Goal: Navigation & Orientation: Find specific page/section

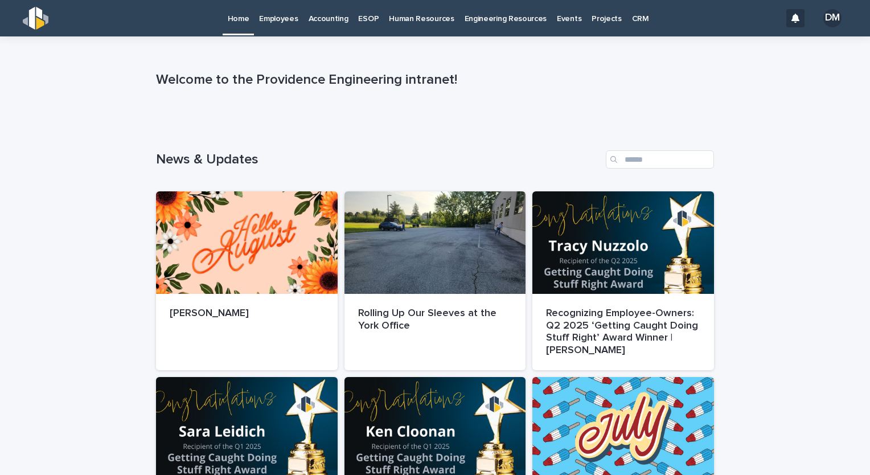
click at [291, 24] on link "Employees" at bounding box center [278, 17] width 49 height 35
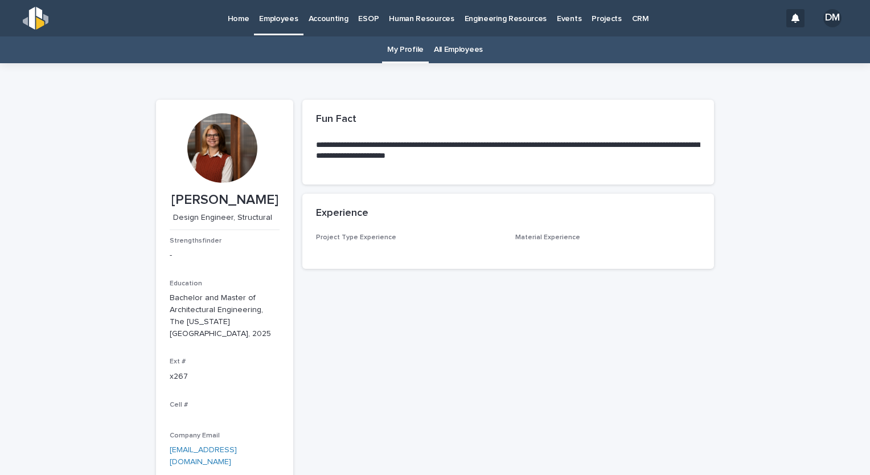
click at [448, 47] on link "All Employees" at bounding box center [458, 49] width 49 height 27
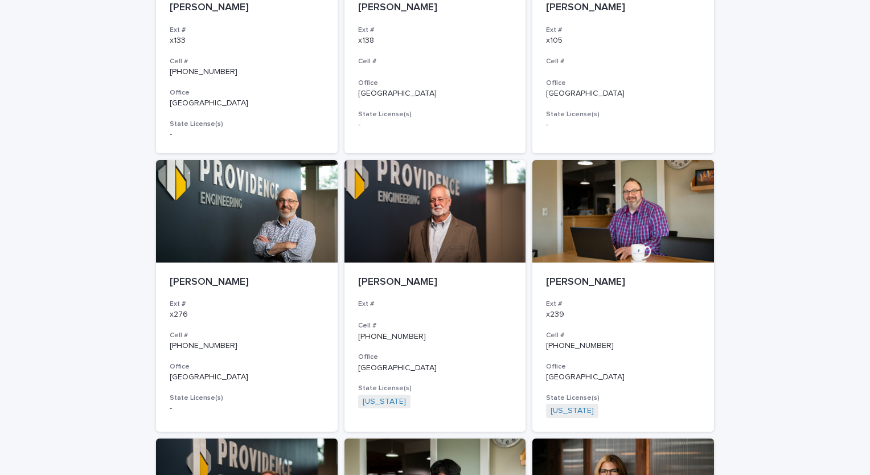
scroll to position [1822, 0]
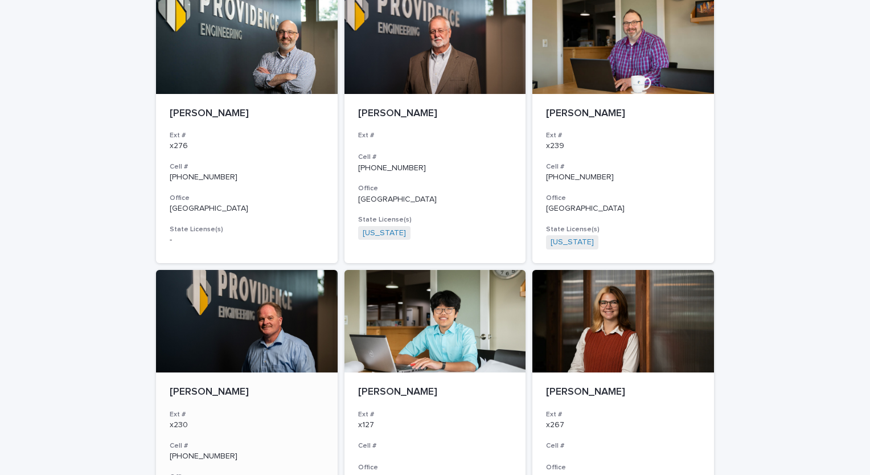
click at [239, 327] on div at bounding box center [247, 321] width 182 height 102
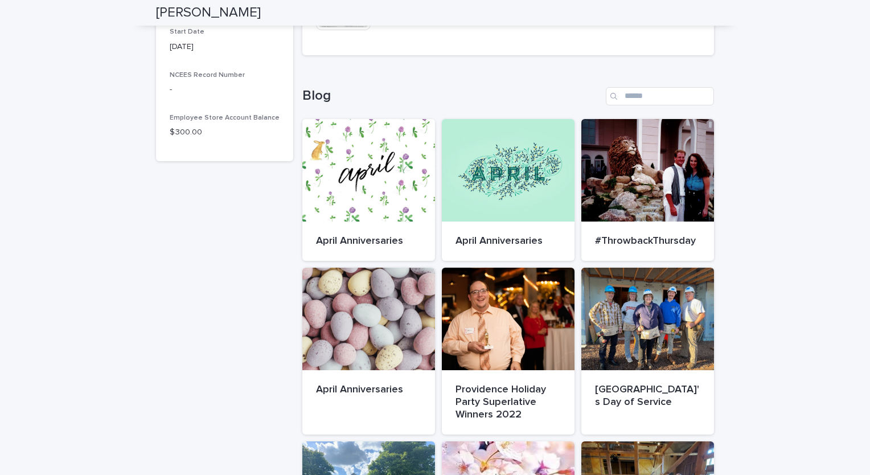
scroll to position [569, 0]
click at [490, 333] on div at bounding box center [508, 318] width 133 height 102
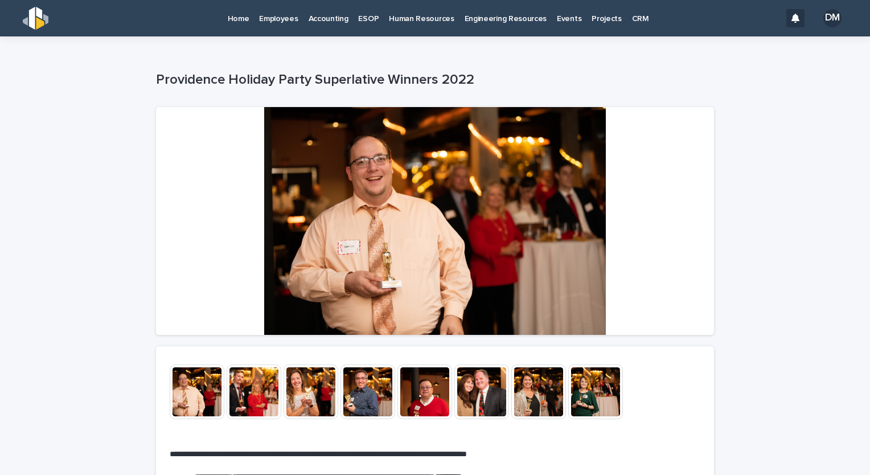
click at [254, 376] on img at bounding box center [254, 391] width 55 height 55
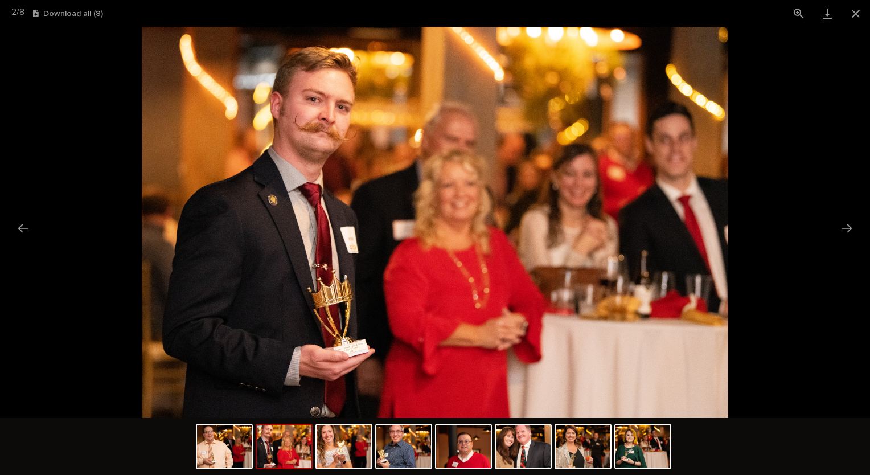
click at [834, 228] on picture at bounding box center [435, 222] width 870 height 391
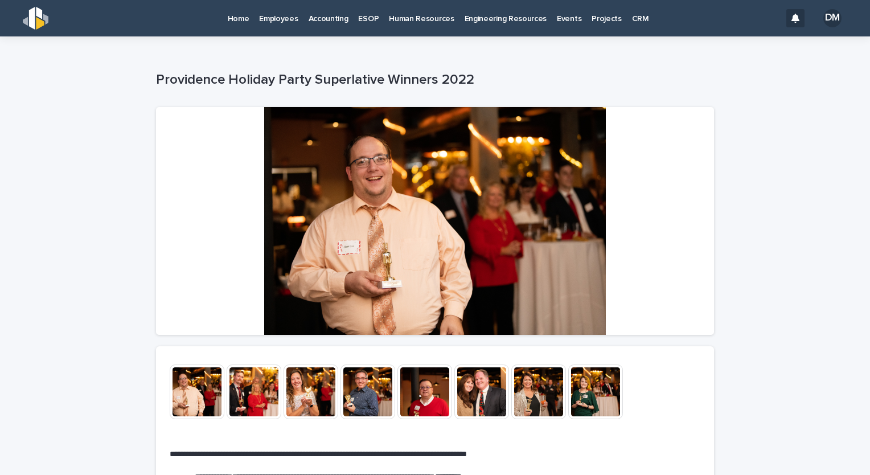
click at [194, 385] on img at bounding box center [197, 391] width 55 height 55
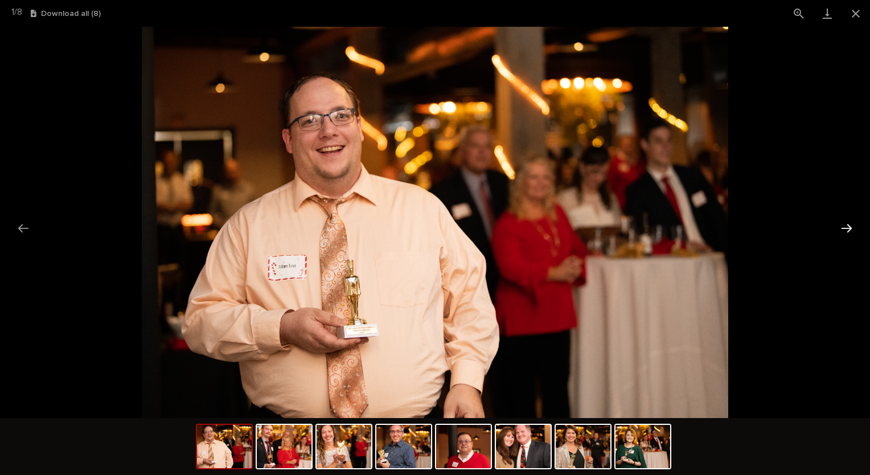
click at [848, 228] on button "Next slide" at bounding box center [847, 228] width 24 height 22
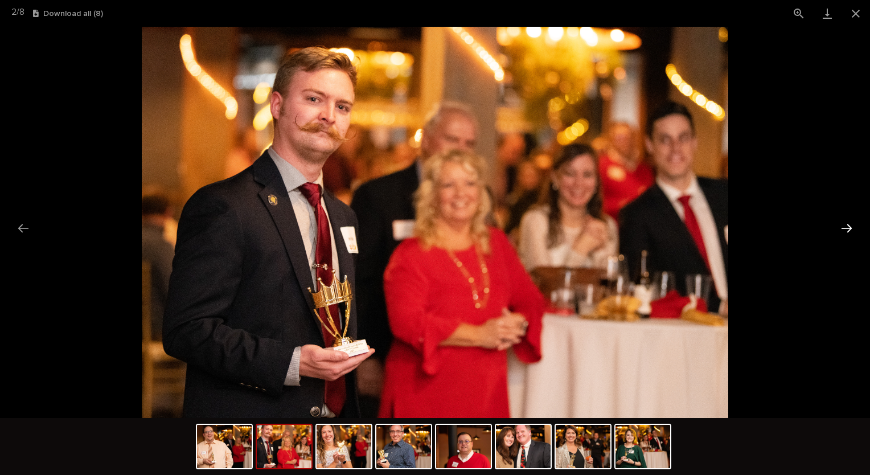
click at [848, 228] on button "Next slide" at bounding box center [847, 228] width 24 height 22
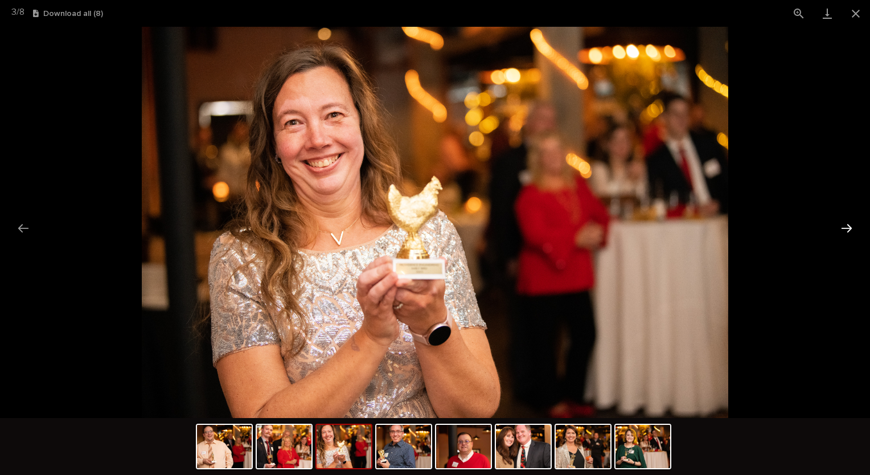
click at [848, 228] on button "Next slide" at bounding box center [847, 228] width 24 height 22
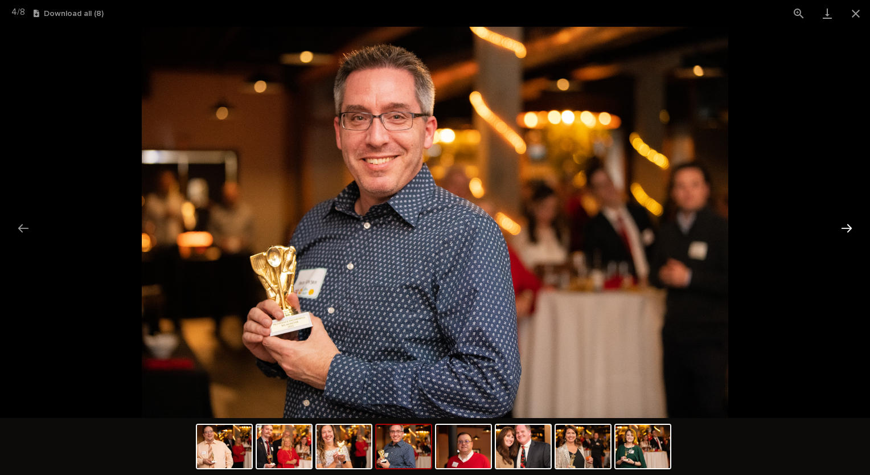
click at [848, 228] on button "Next slide" at bounding box center [847, 228] width 24 height 22
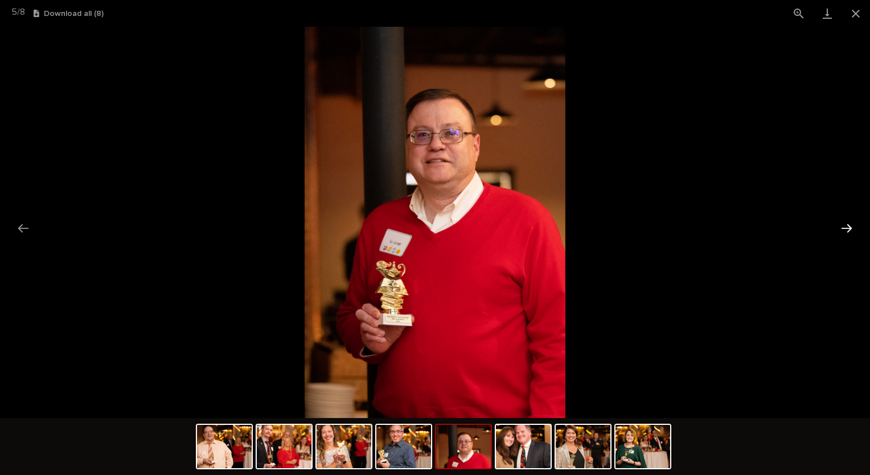
click at [848, 228] on button "Next slide" at bounding box center [847, 228] width 24 height 22
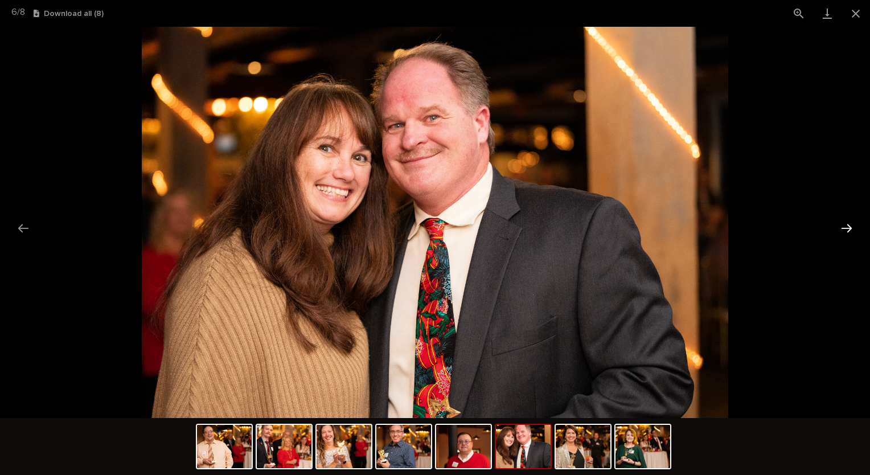
click at [848, 228] on button "Next slide" at bounding box center [847, 228] width 24 height 22
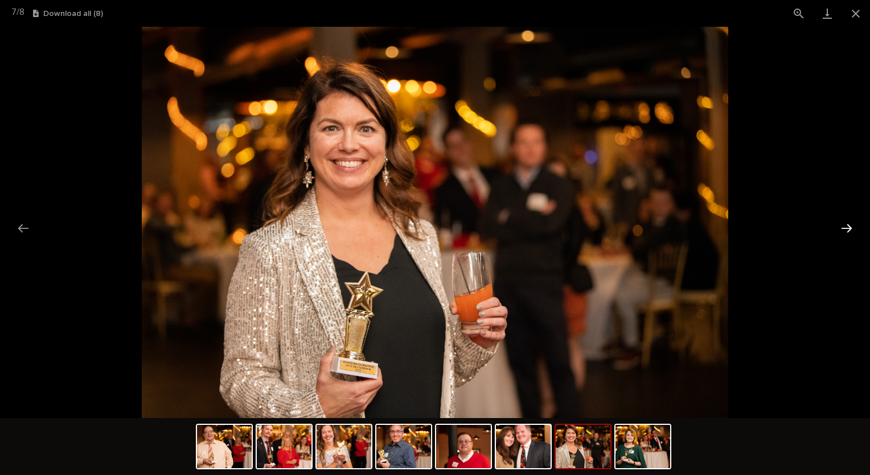
click at [848, 228] on button "Next slide" at bounding box center [847, 228] width 24 height 22
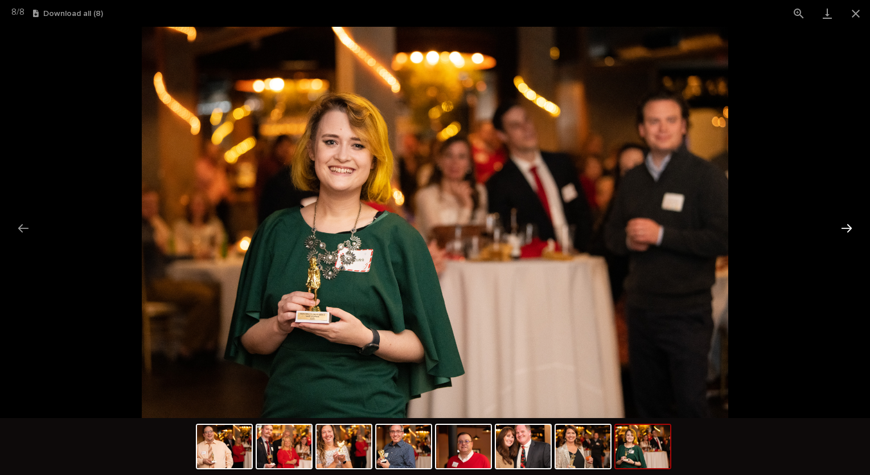
click at [848, 228] on button "Next slide" at bounding box center [847, 228] width 24 height 22
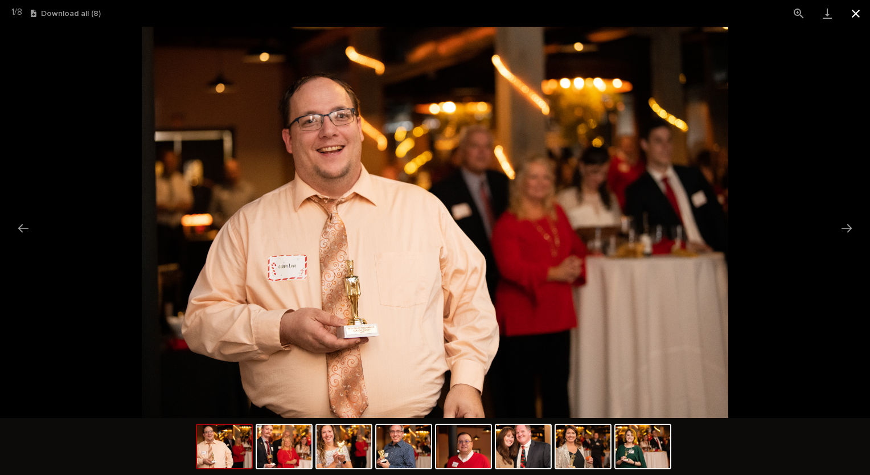
click at [858, 12] on button "Close gallery" at bounding box center [855, 13] width 28 height 27
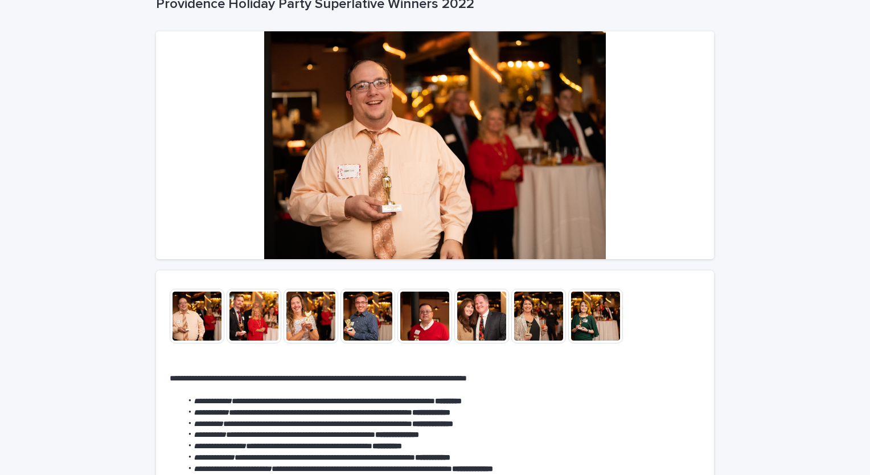
scroll to position [230, 0]
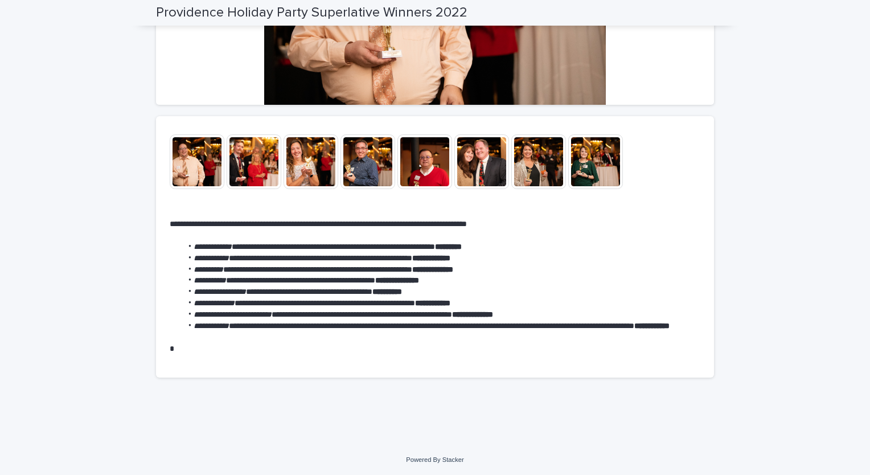
click at [474, 172] on img at bounding box center [481, 161] width 55 height 55
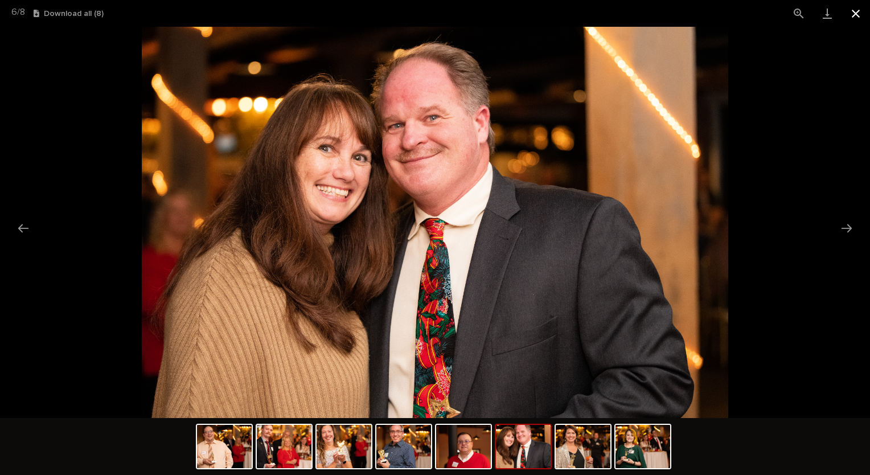
click at [855, 14] on button "Close gallery" at bounding box center [855, 13] width 28 height 27
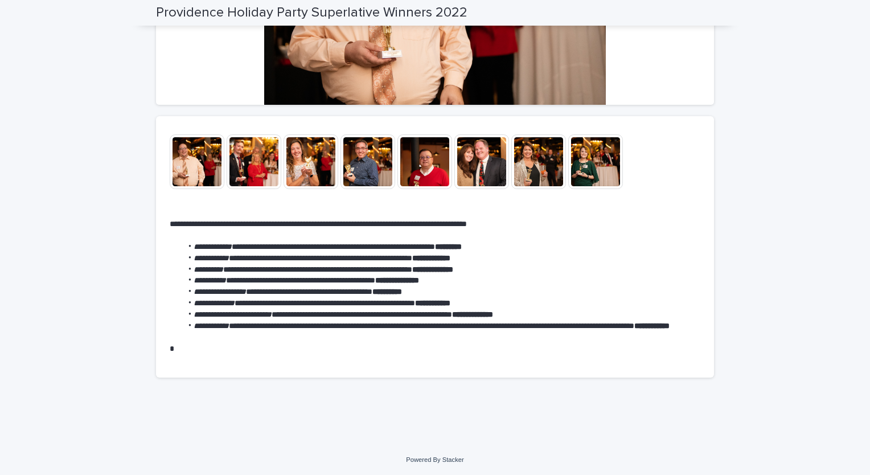
scroll to position [0, 0]
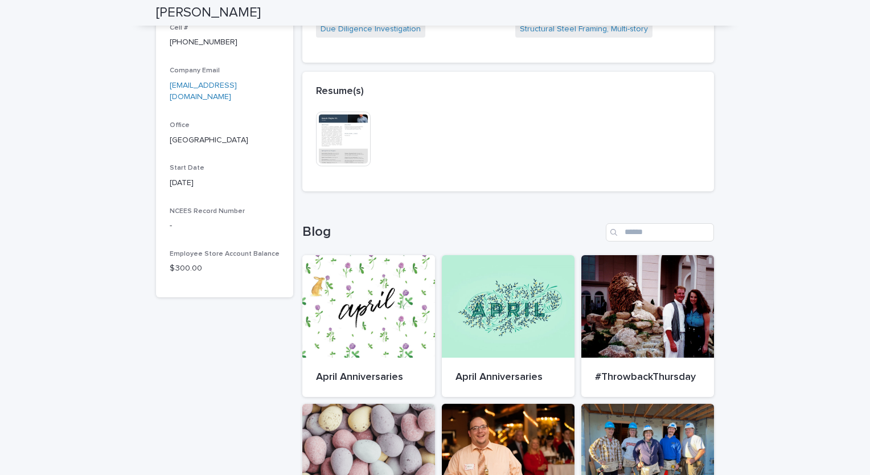
scroll to position [435, 0]
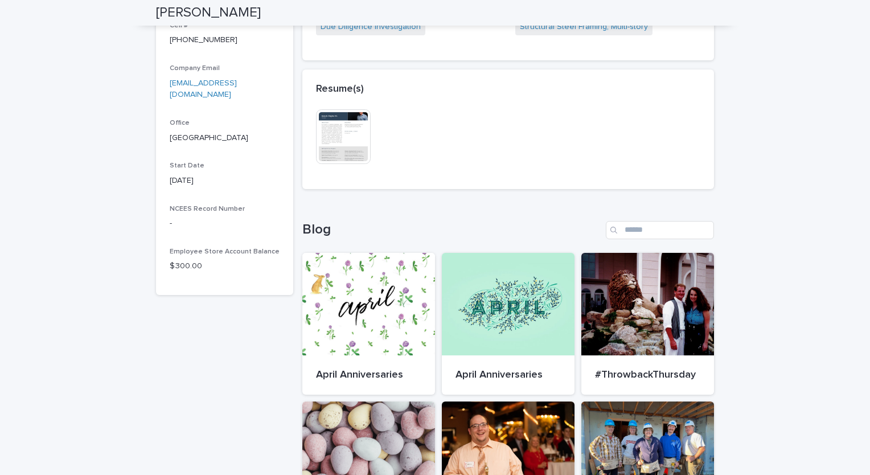
click at [333, 126] on img at bounding box center [343, 136] width 55 height 55
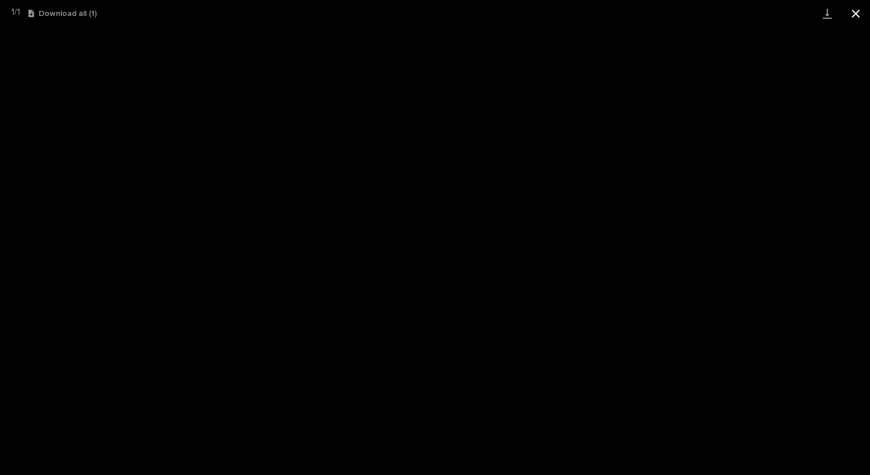
click at [855, 18] on button "Close gallery" at bounding box center [855, 13] width 28 height 27
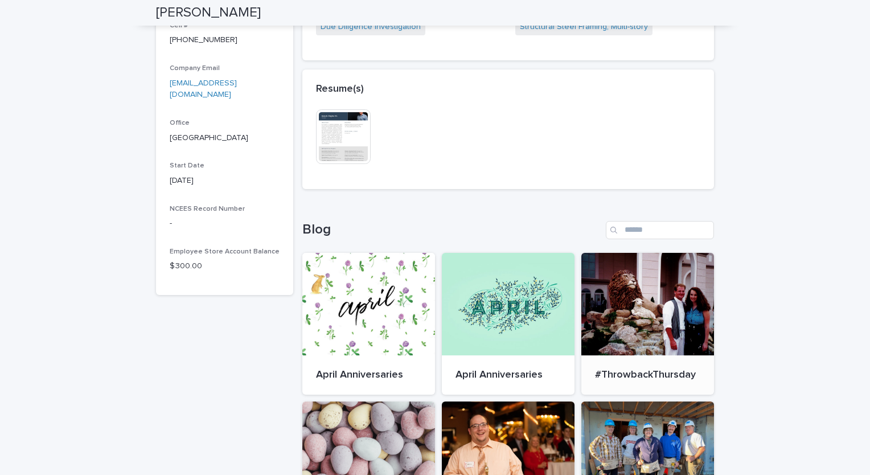
click at [654, 317] on div at bounding box center [647, 304] width 133 height 102
